Goal: Transaction & Acquisition: Purchase product/service

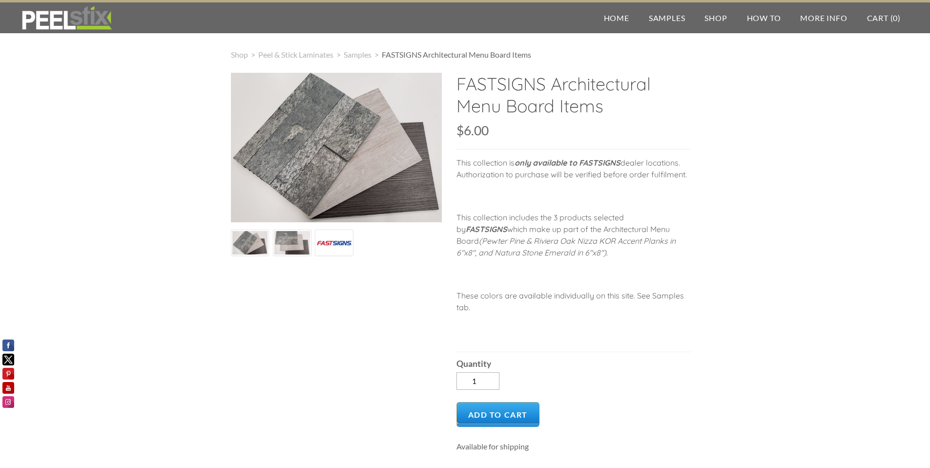
click at [250, 251] on img at bounding box center [250, 242] width 36 height 25
click at [311, 239] on div at bounding box center [292, 242] width 39 height 26
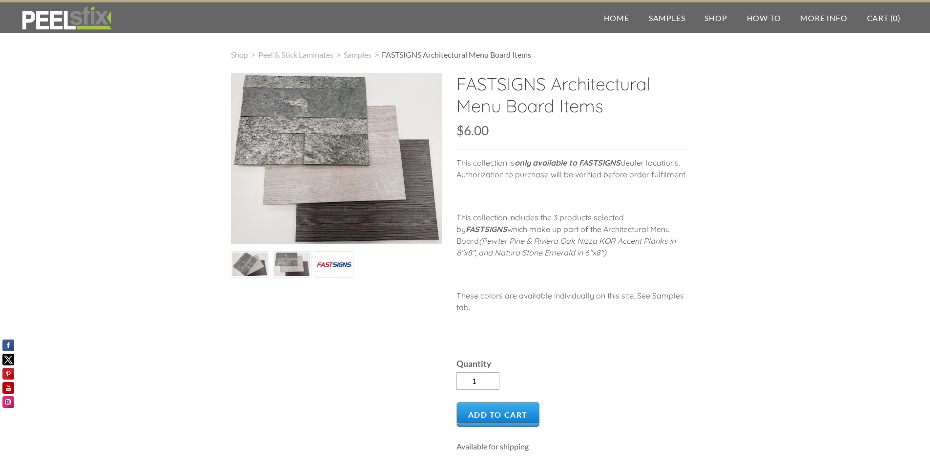
click at [328, 242] on img at bounding box center [336, 158] width 211 height 171
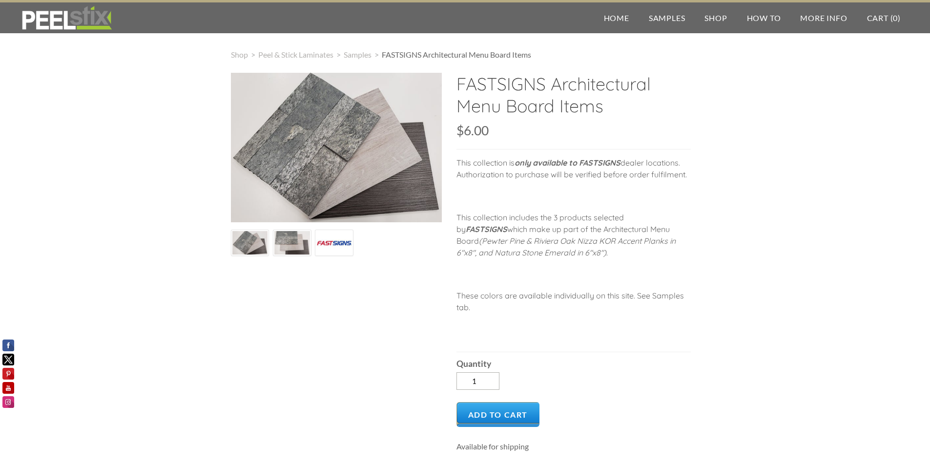
click at [346, 247] on img at bounding box center [334, 243] width 36 height 36
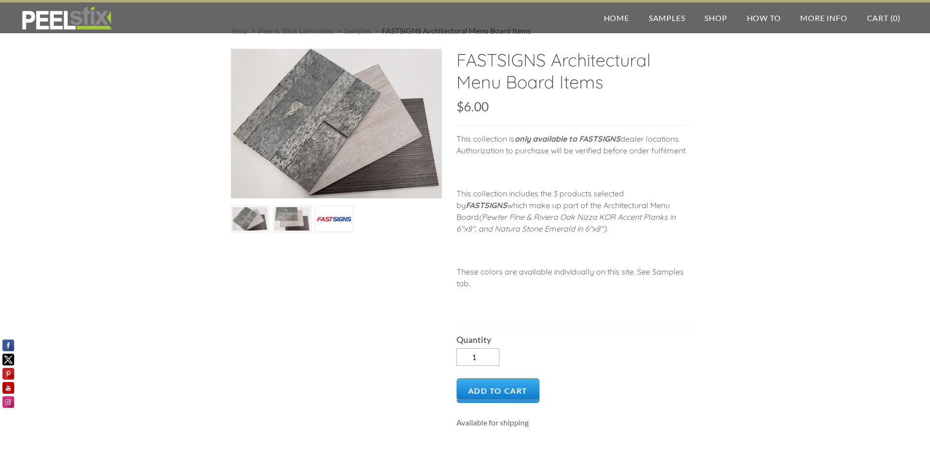
scroll to position [44, 0]
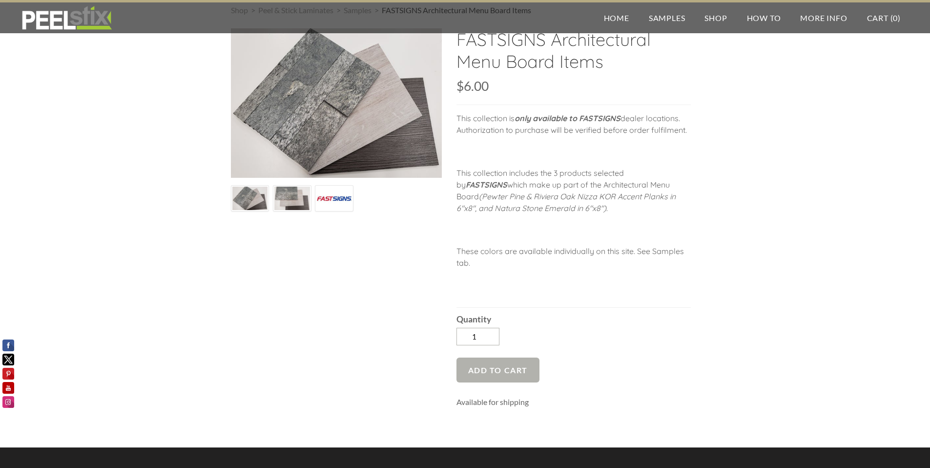
click at [512, 370] on span "Add to Cart" at bounding box center [498, 369] width 83 height 25
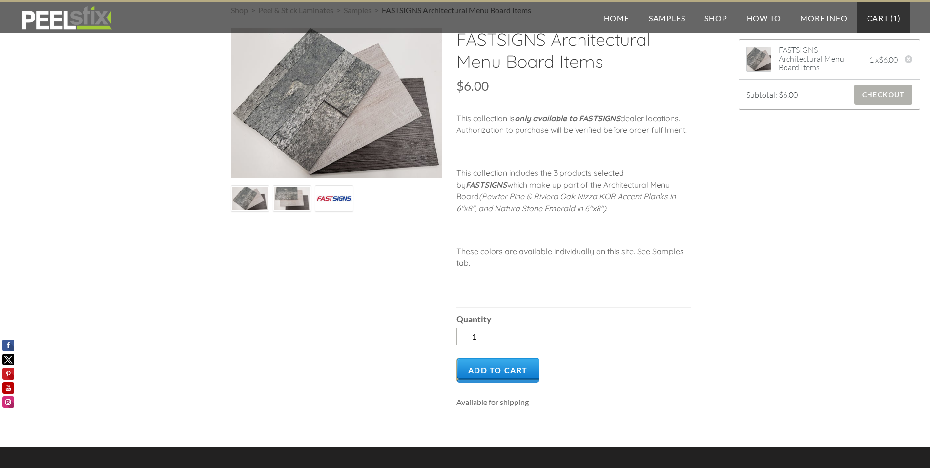
click at [869, 100] on span "Checkout" at bounding box center [883, 94] width 58 height 20
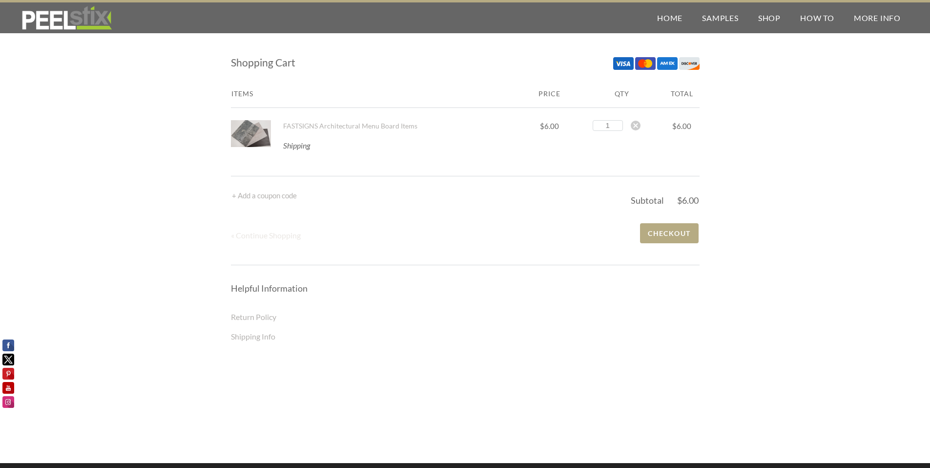
click at [279, 236] on span "« Continue Shopping" at bounding box center [266, 234] width 70 height 9
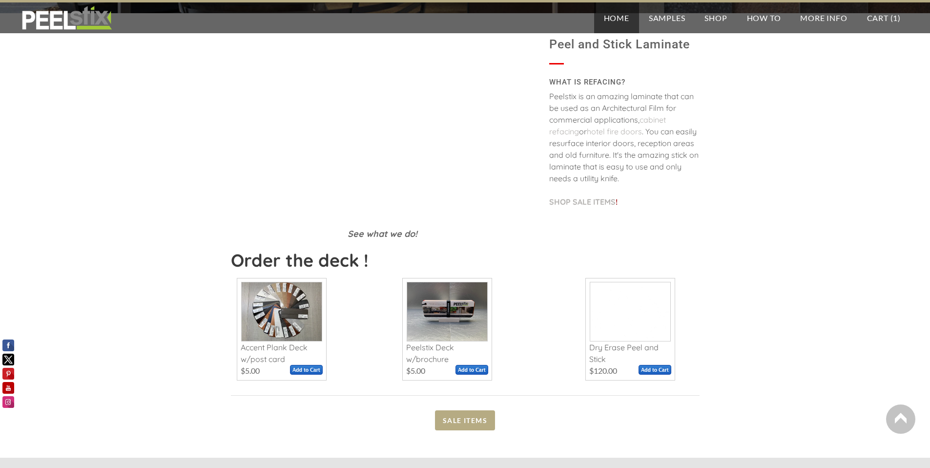
scroll to position [127, 0]
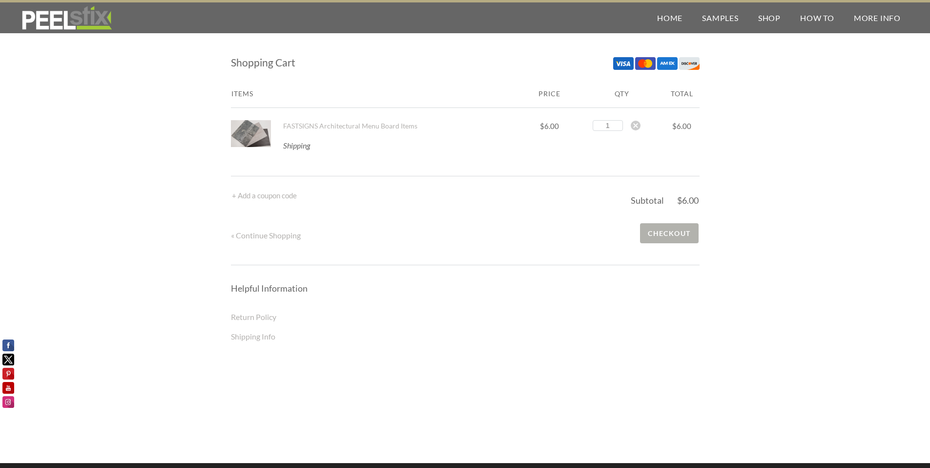
click at [665, 239] on span "Checkout" at bounding box center [669, 233] width 58 height 20
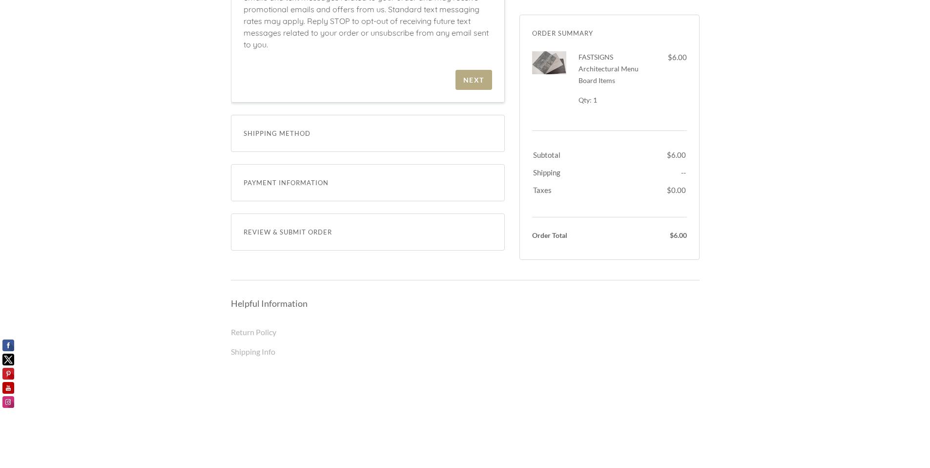
scroll to position [541, 0]
click at [454, 146] on div "Shipping Method" at bounding box center [368, 137] width 274 height 37
click at [293, 137] on span "Shipping Method" at bounding box center [368, 138] width 249 height 12
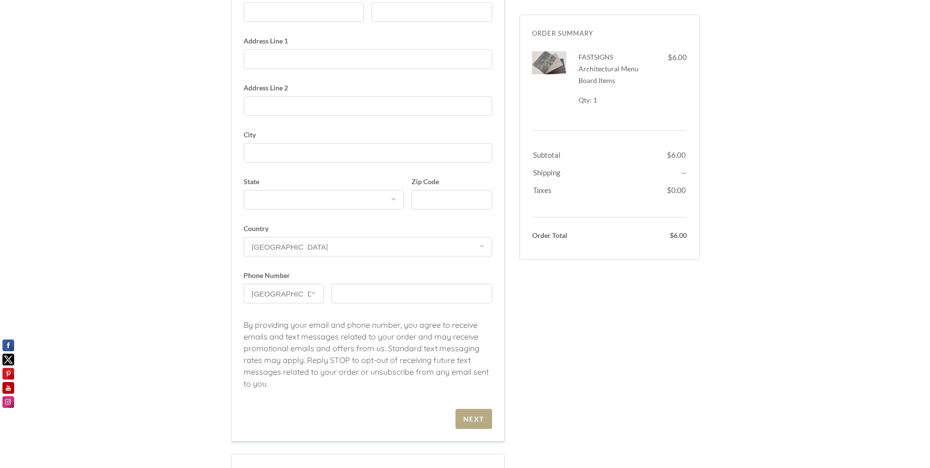
scroll to position [0, 0]
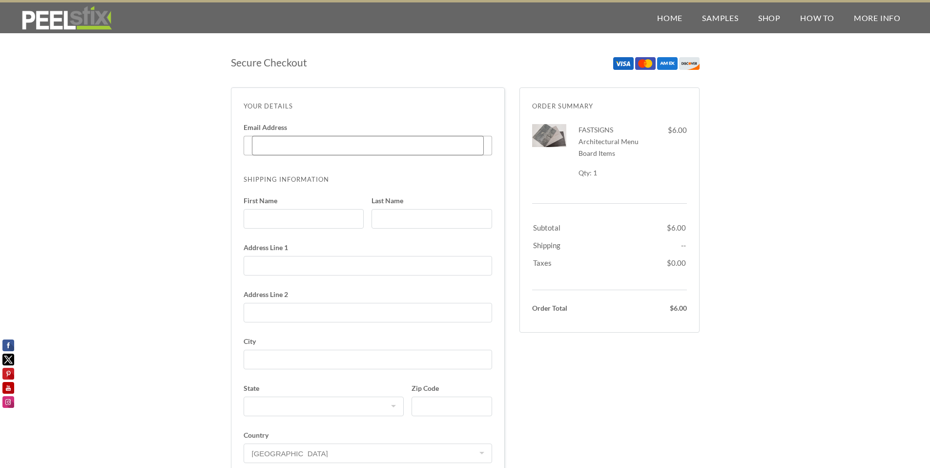
click at [340, 145] on input "Email Address Enter code" at bounding box center [368, 146] width 232 height 20
click at [340, 221] on input "First Name" at bounding box center [304, 219] width 121 height 20
click at [484, 150] on div "mitt.patel@fastsigns.com Enter code" at bounding box center [368, 146] width 249 height 20
click at [484, 150] on input "mitt.patel@fastsigns.com" at bounding box center [368, 146] width 232 height 20
type input "m"
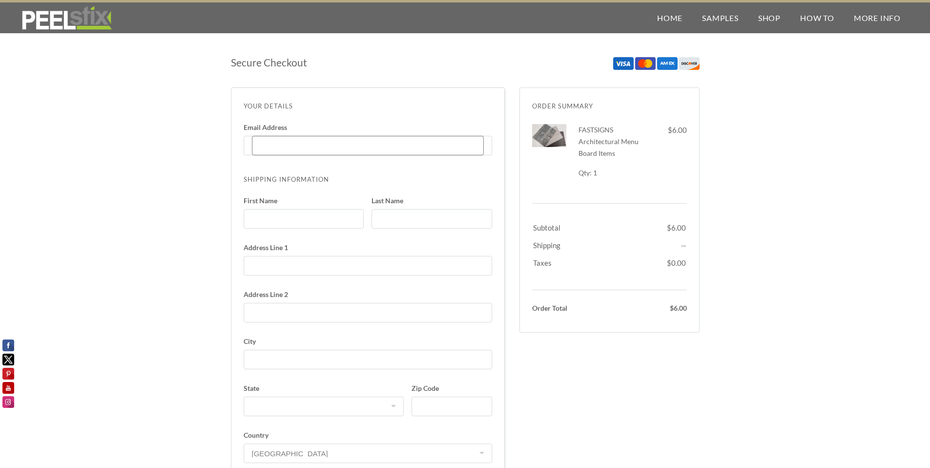
click at [437, 175] on div "Email Address Enter code Shipping Information First Name Last Name Address Line…" at bounding box center [368, 379] width 249 height 511
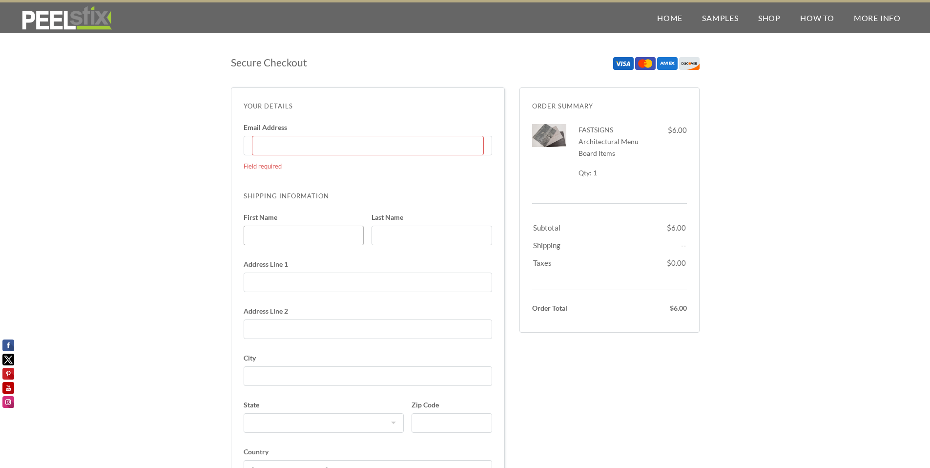
click at [327, 233] on input "First Name" at bounding box center [304, 236] width 121 height 20
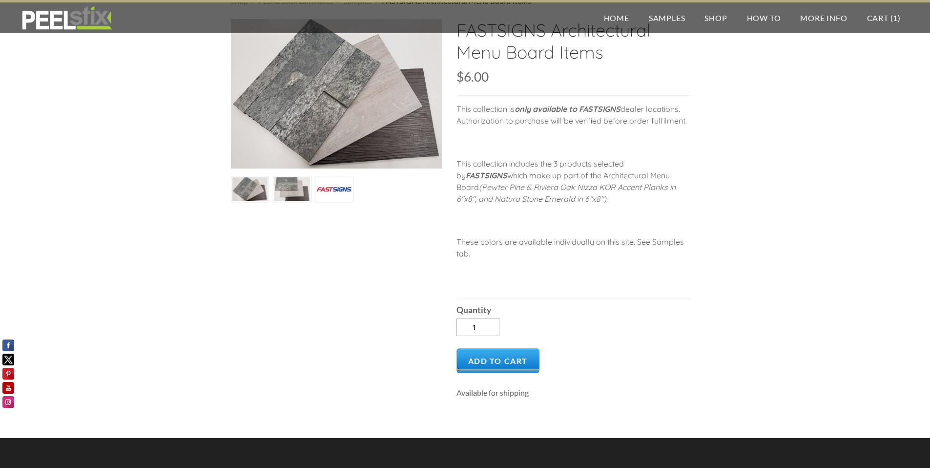
scroll to position [111, 0]
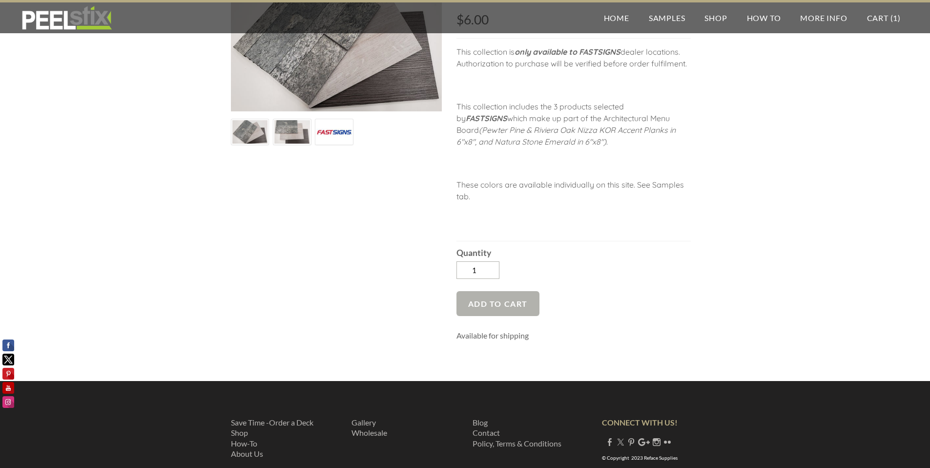
click at [520, 307] on span "Add to Cart" at bounding box center [498, 303] width 83 height 25
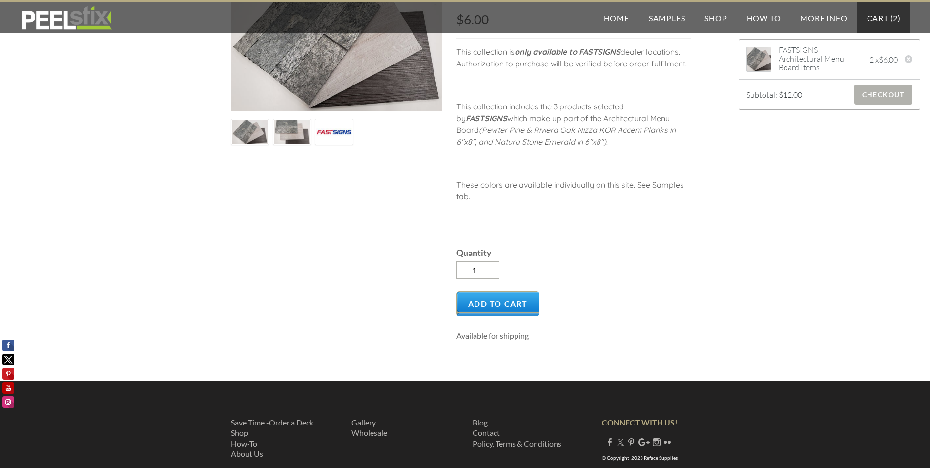
click at [862, 95] on span "Checkout" at bounding box center [883, 94] width 58 height 20
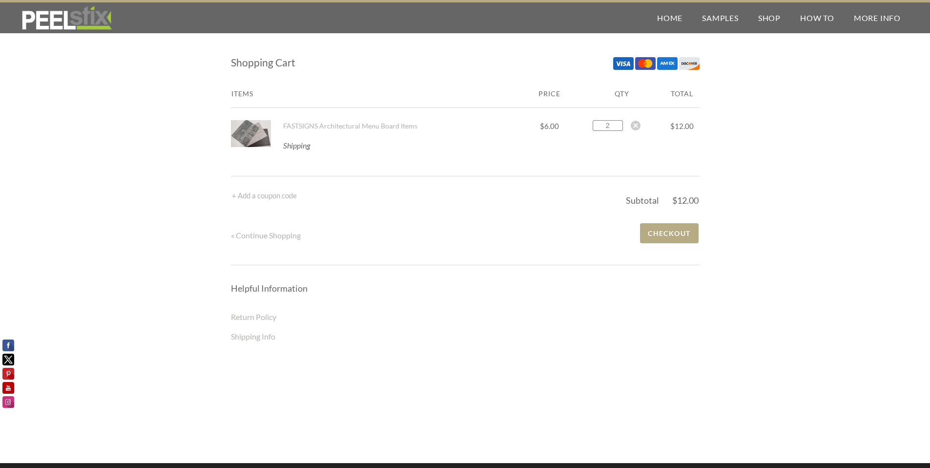
click at [618, 126] on input "2" at bounding box center [608, 125] width 30 height 11
type input "1"
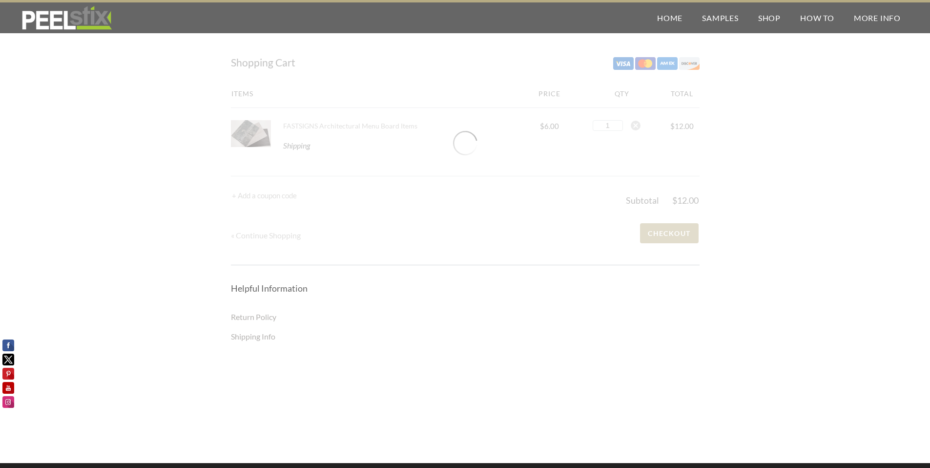
click at [617, 168] on div "Items Price Qty Total FASTSIGNS Architectural Menu Board Items 1 2 3 4 5 6 7 8 …" at bounding box center [465, 167] width 469 height 160
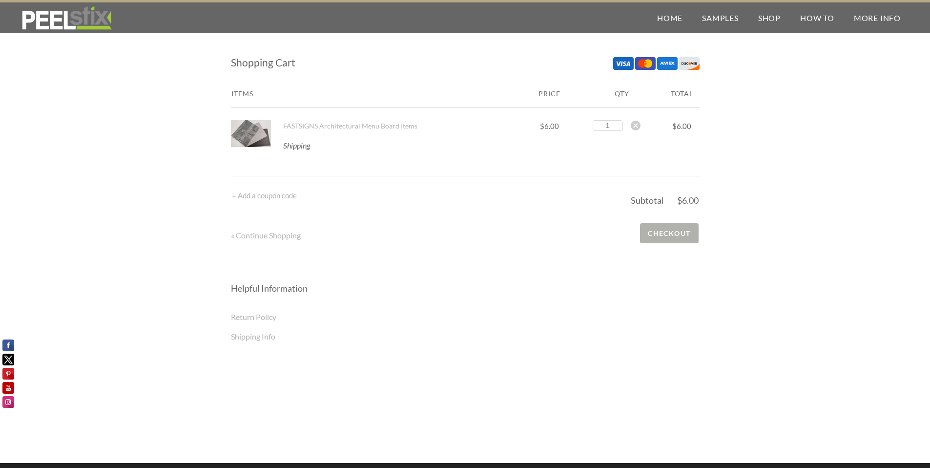
click at [682, 238] on span "Checkout" at bounding box center [669, 233] width 58 height 20
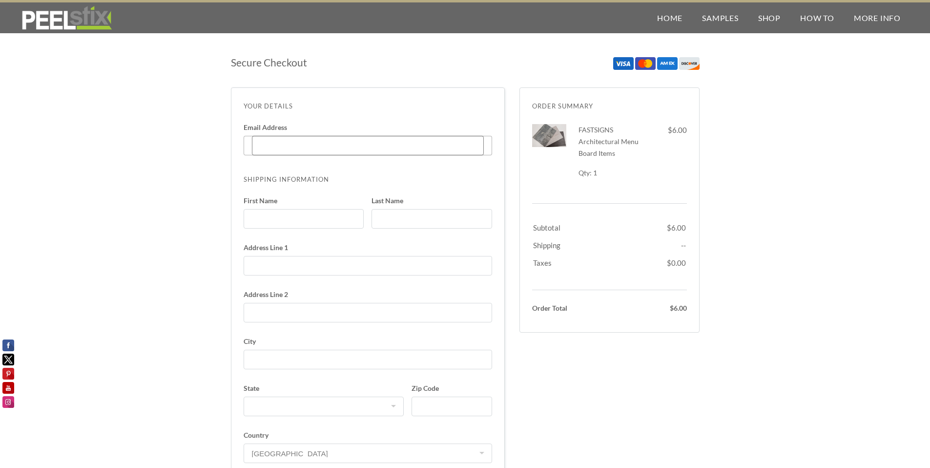
click at [457, 146] on input "Email Address Enter code" at bounding box center [368, 146] width 232 height 20
type input "[EMAIL_ADDRESS][PERSON_NAME][DOMAIN_NAME]"
type input "Mitt"
type input "Patel"
type input "[STREET_ADDRESS][PERSON_NAME]"
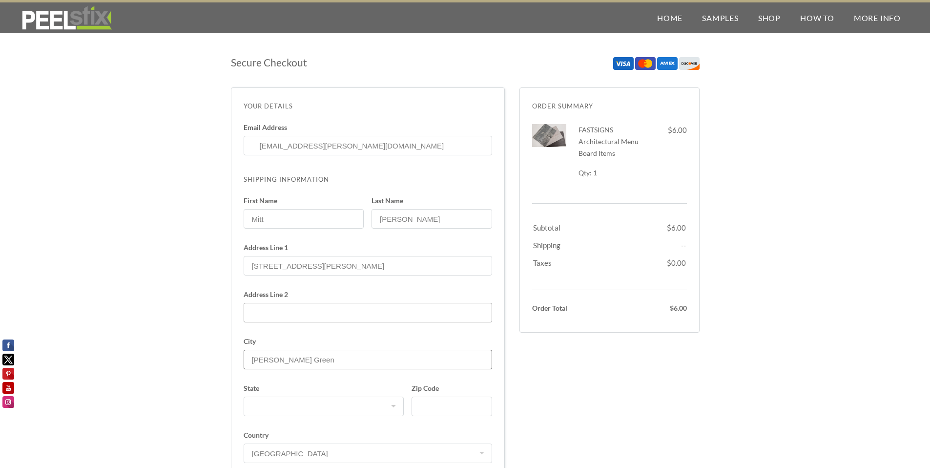
type input "Hazel Green"
click at [308, 409] on select "Alabama Alaska American Samoa Arizona Arkansas California Colorado Connecticut …" at bounding box center [324, 406] width 161 height 20
select select "AL"
click at [244, 396] on select "Alabama Alaska American Samoa Arizona Arkansas California Colorado Connecticut …" at bounding box center [324, 406] width 161 height 20
click at [455, 407] on input "Zip Code" at bounding box center [452, 406] width 80 height 20
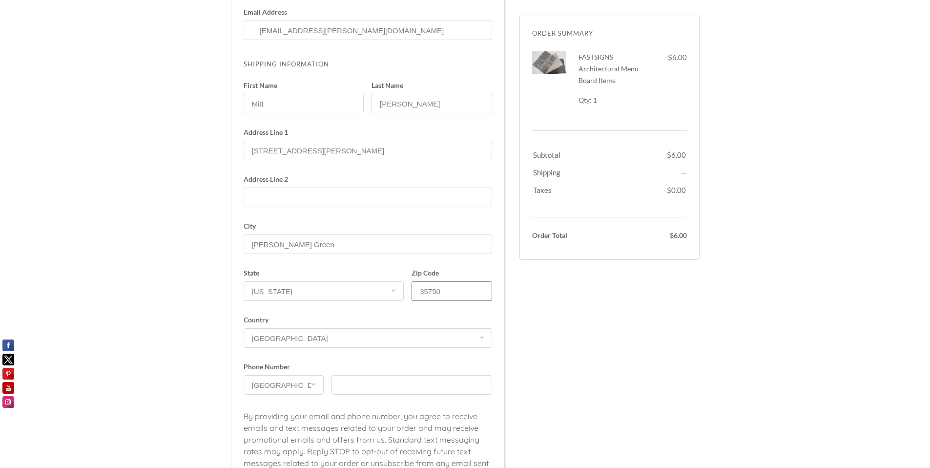
scroll to position [164, 0]
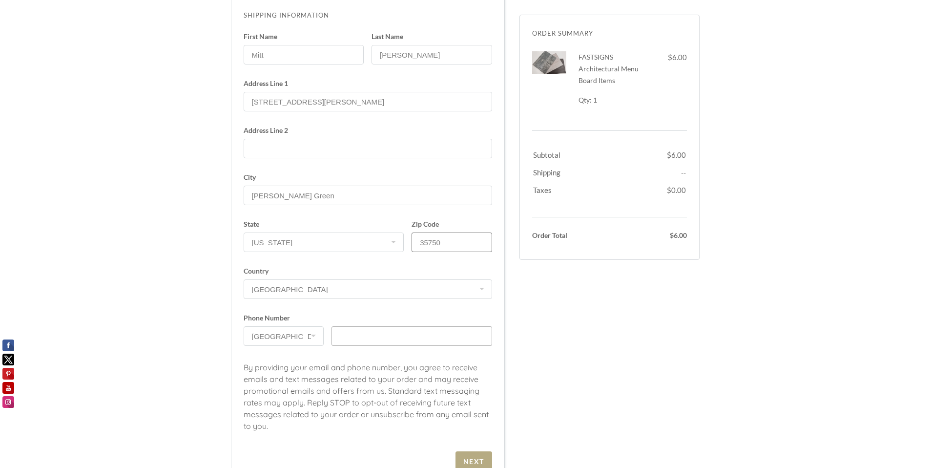
type input "35750"
click at [430, 340] on input "text" at bounding box center [412, 336] width 161 height 20
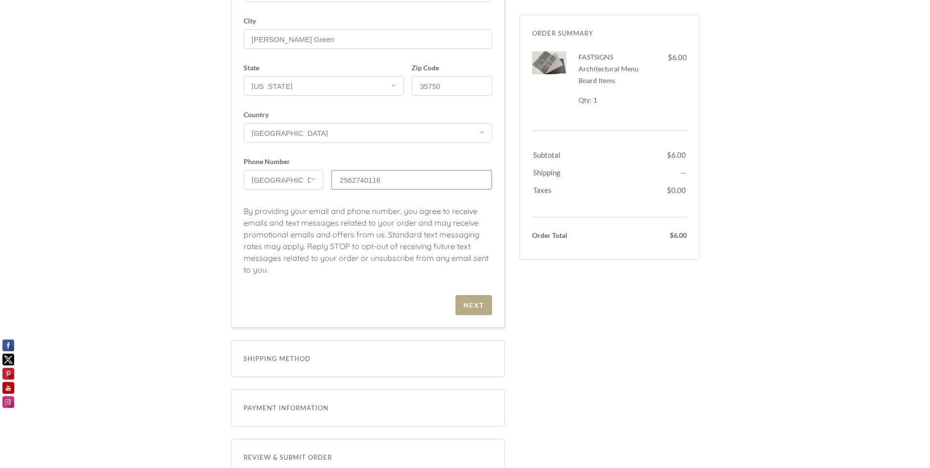
scroll to position [369, 0]
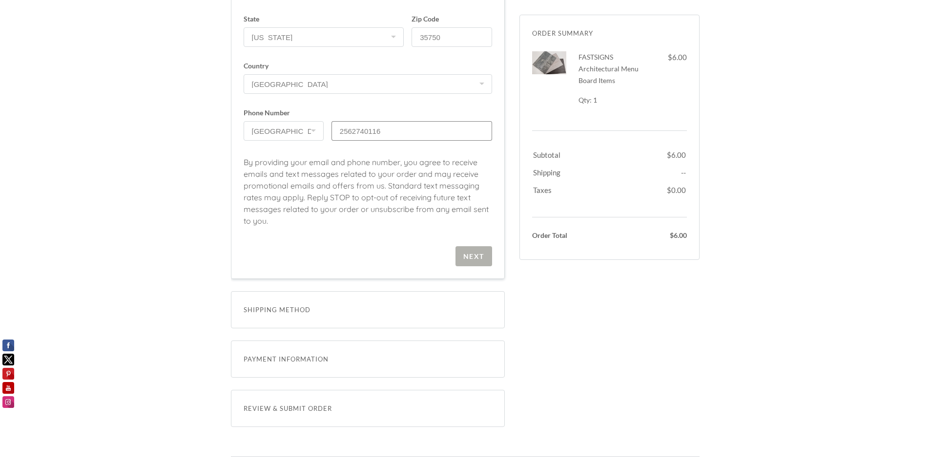
type input "2562740116"
click at [477, 254] on div "Next" at bounding box center [473, 256] width 21 height 8
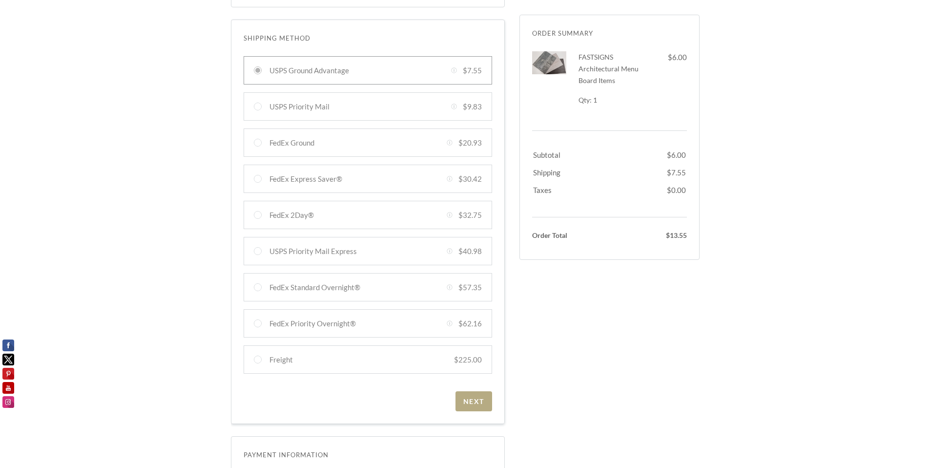
scroll to position [188, 0]
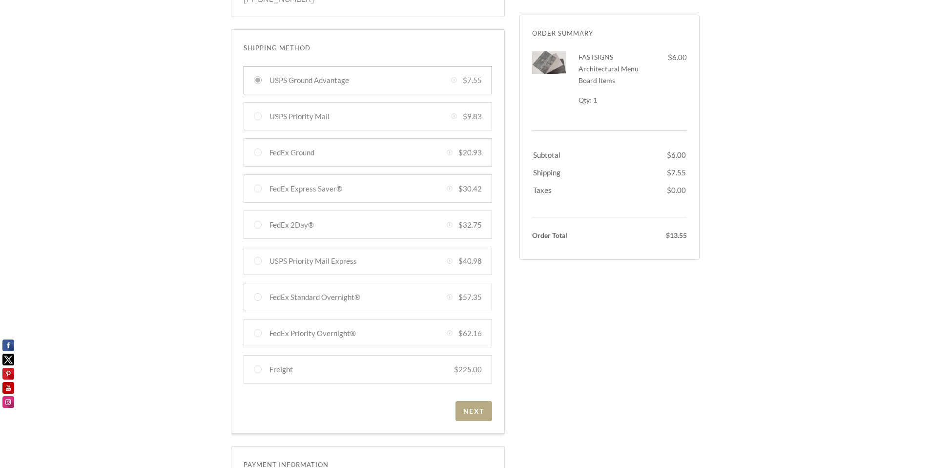
click at [388, 83] on div at bounding box center [368, 80] width 249 height 28
click at [262, 83] on input "USPS Ground Advantage Created with Sketch. $7.55" at bounding box center [258, 80] width 8 height 8
click at [477, 416] on span "Next" at bounding box center [474, 411] width 37 height 20
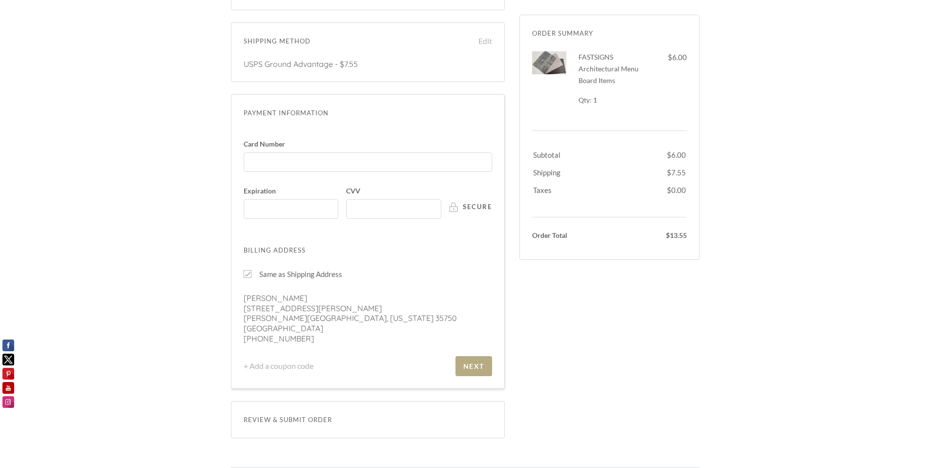
scroll to position [196, 0]
click at [410, 154] on div at bounding box center [368, 161] width 249 height 20
click at [410, 156] on input "Card Number" at bounding box center [370, 156] width 243 height 0
click at [368, 201] on div at bounding box center [393, 208] width 95 height 20
click at [368, 203] on input "CVV" at bounding box center [396, 203] width 89 height 0
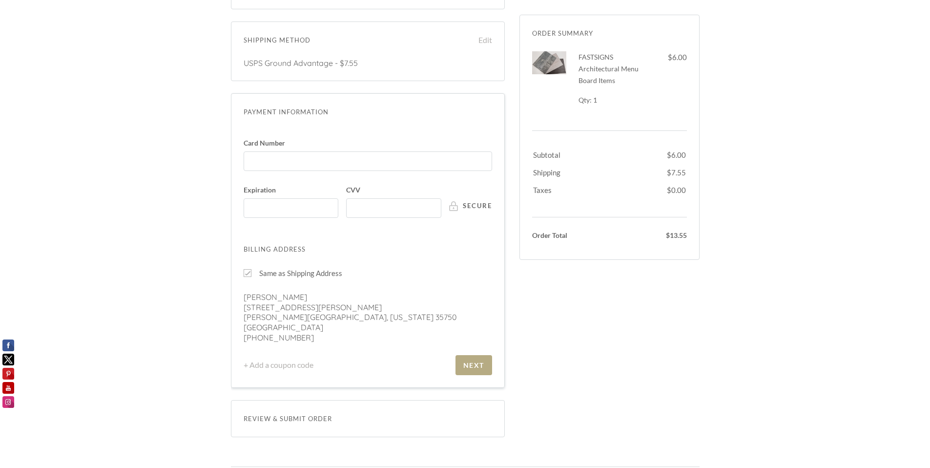
click at [613, 350] on div "Secure Checkout Order Summary Dismiss FASTSIGNS Architectural Menu Board Items …" at bounding box center [465, 151] width 469 height 597
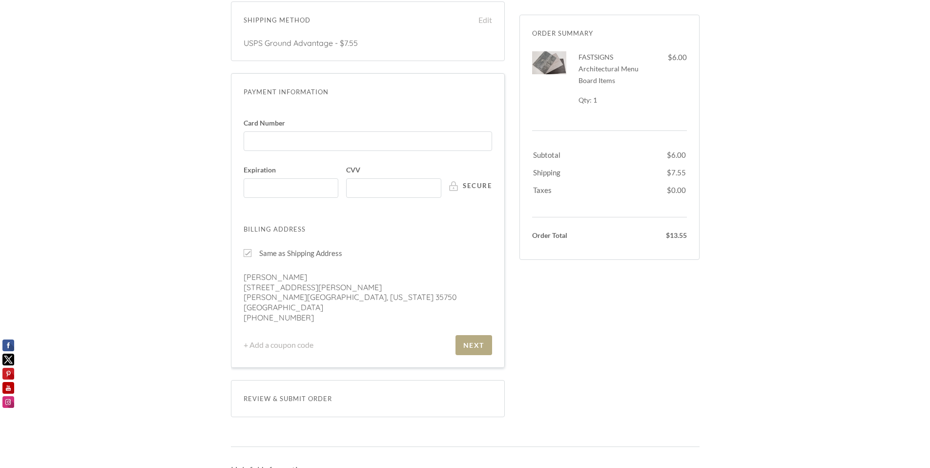
scroll to position [230, 0]
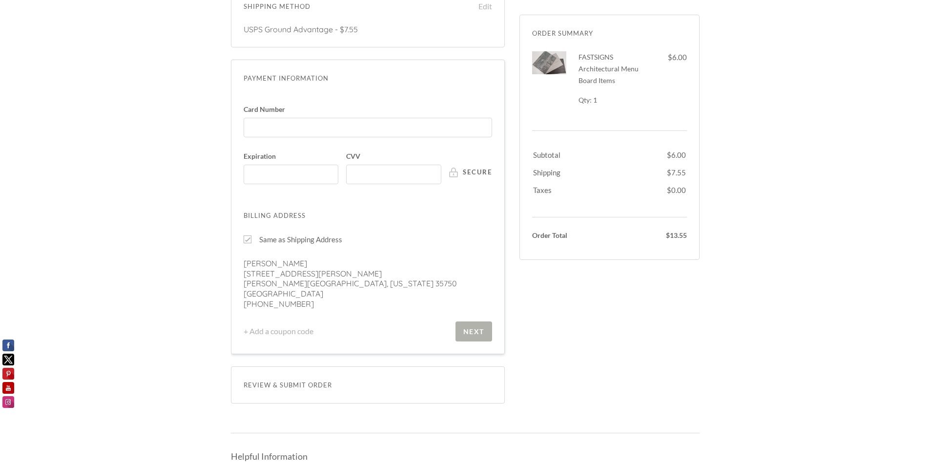
click at [483, 332] on div "Next" at bounding box center [473, 331] width 21 height 8
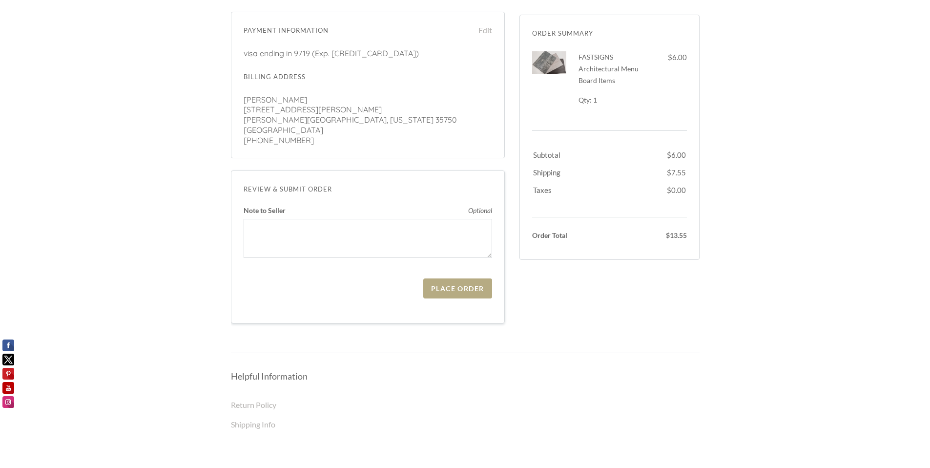
scroll to position [284, 0]
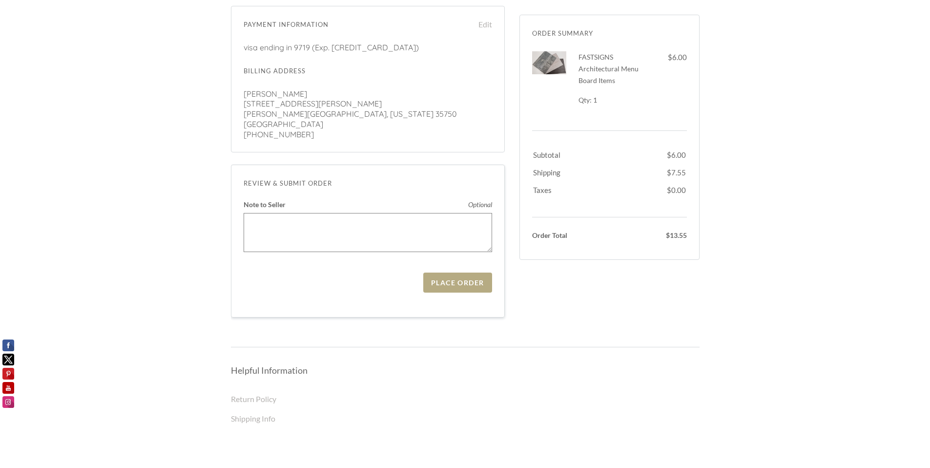
click at [396, 232] on textarea "Note to Seller Optional" at bounding box center [368, 232] width 249 height 39
type textarea "I am opening a new Fastsigns center in Decatur, Alabama."
click at [477, 289] on span "Place Order" at bounding box center [457, 282] width 68 height 20
